Goal: Find specific page/section: Find specific page/section

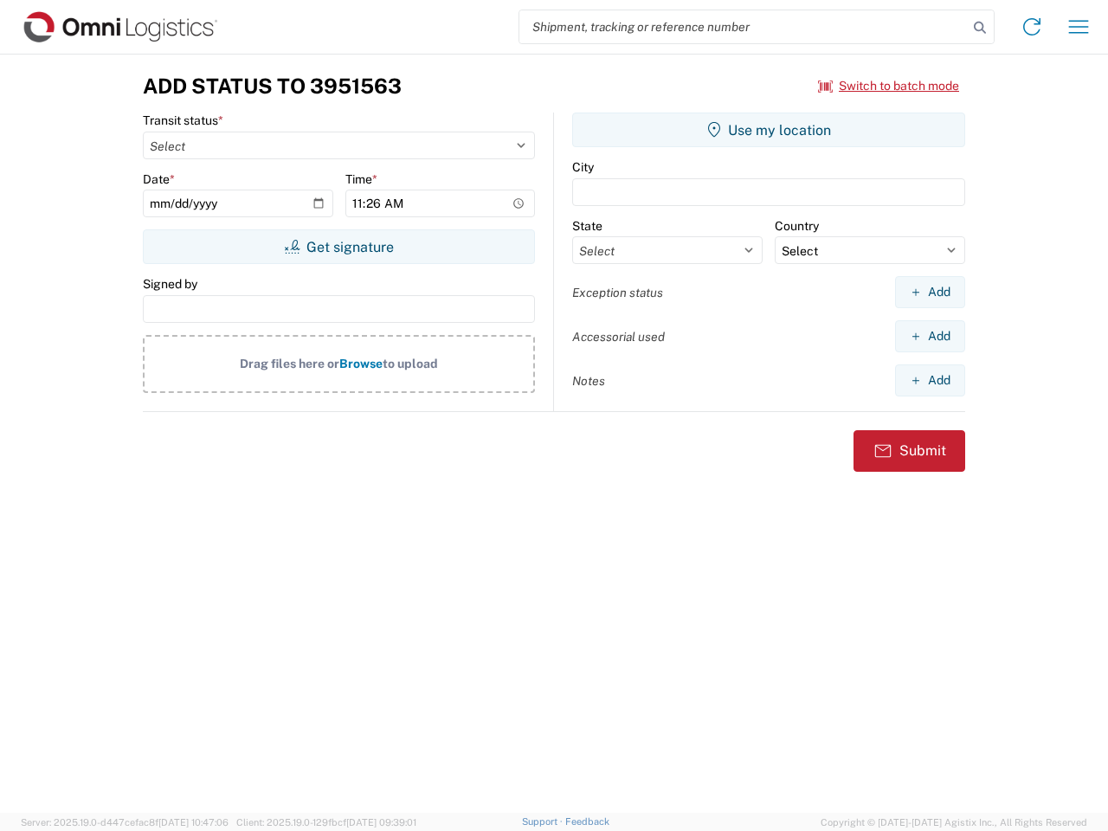
click at [744, 27] on input "search" at bounding box center [743, 26] width 448 height 33
click at [980, 28] on icon at bounding box center [980, 28] width 24 height 24
click at [1032, 27] on icon at bounding box center [1032, 27] width 28 height 28
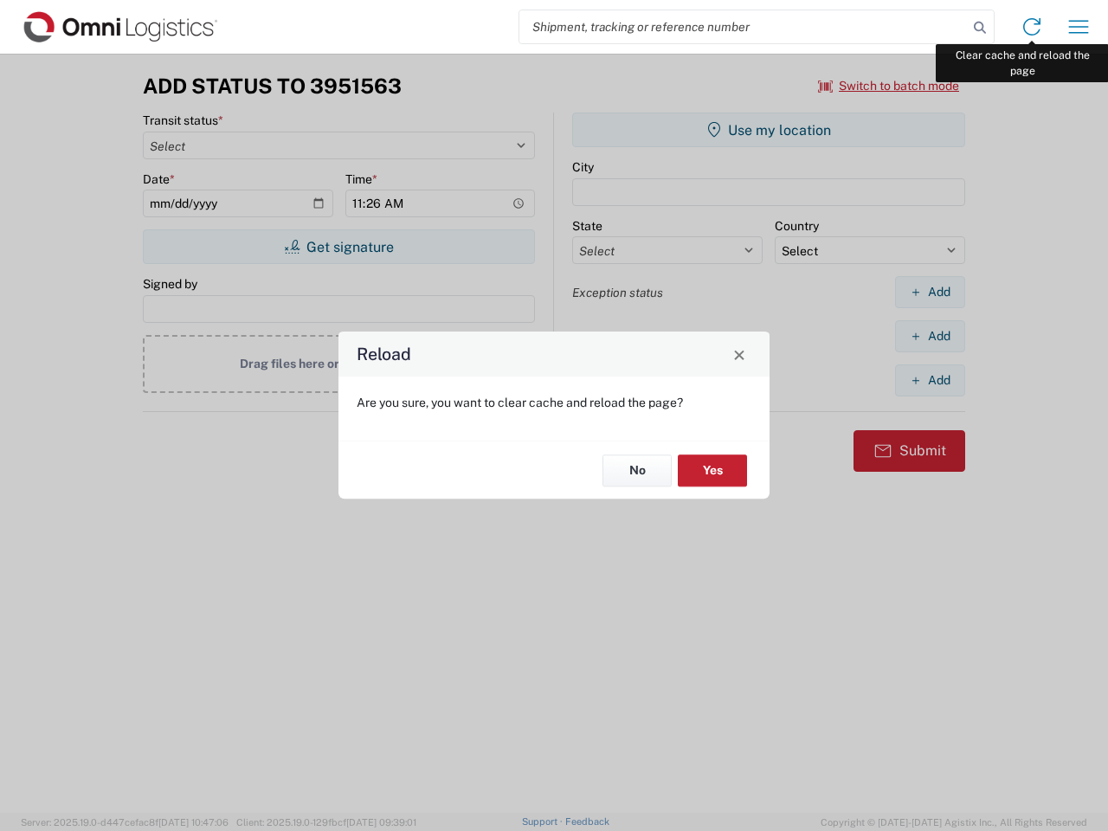
click at [1079, 27] on div "Reload Are you sure, you want to clear cache and reload the page? No Yes" at bounding box center [554, 415] width 1108 height 831
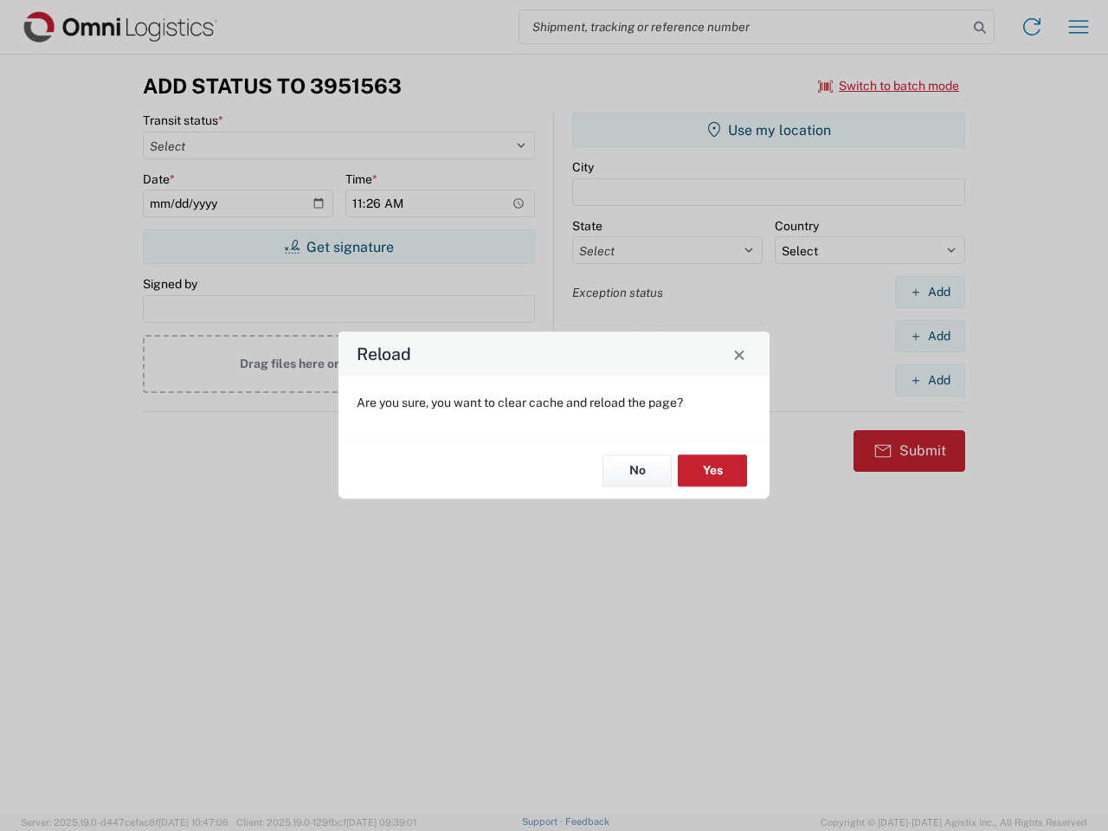
click at [889, 86] on div "Reload Are you sure, you want to clear cache and reload the page? No Yes" at bounding box center [554, 415] width 1108 height 831
click at [339, 247] on div "Reload Are you sure, you want to clear cache and reload the page? No Yes" at bounding box center [554, 415] width 1108 height 831
click at [769, 130] on div "Reload Are you sure, you want to clear cache and reload the page? No Yes" at bounding box center [554, 415] width 1108 height 831
click at [930, 292] on div "Reload Are you sure, you want to clear cache and reload the page? No Yes" at bounding box center [554, 415] width 1108 height 831
click at [930, 336] on div "Reload Are you sure, you want to clear cache and reload the page? No Yes" at bounding box center [554, 415] width 1108 height 831
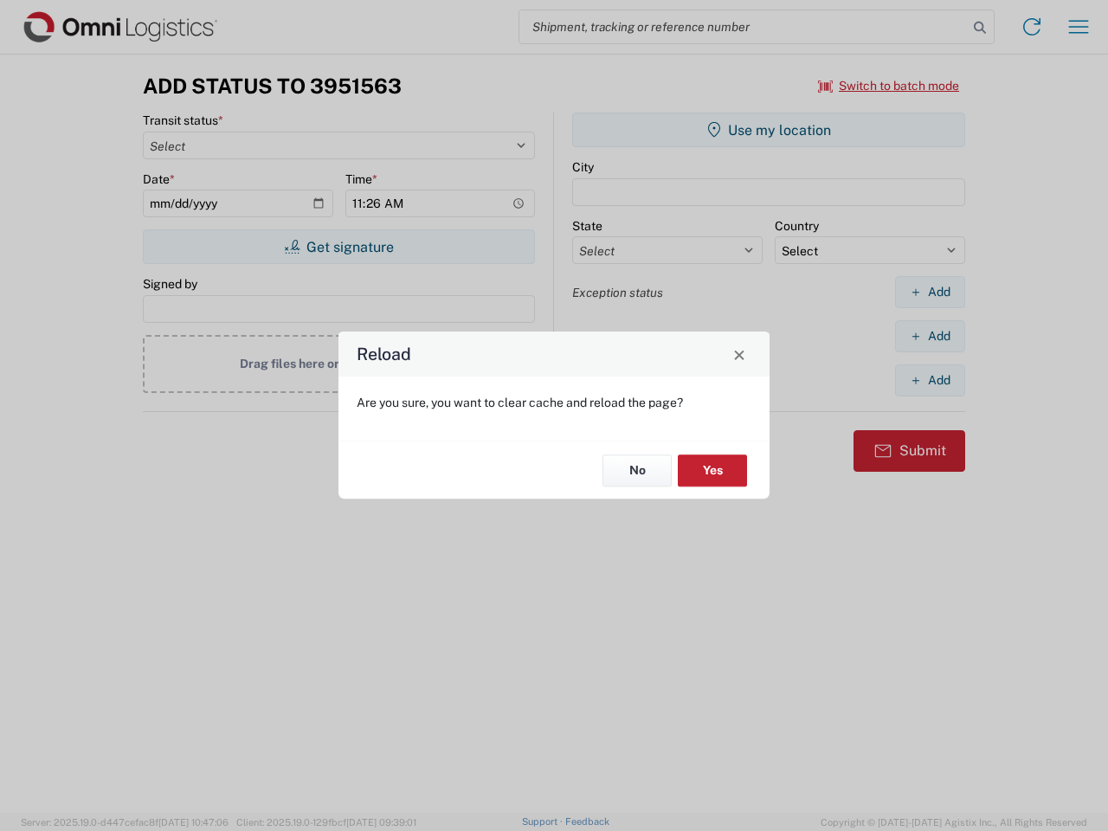
click at [930, 380] on div "Reload Are you sure, you want to clear cache and reload the page? No Yes" at bounding box center [554, 415] width 1108 height 831
